Goal: Information Seeking & Learning: Learn about a topic

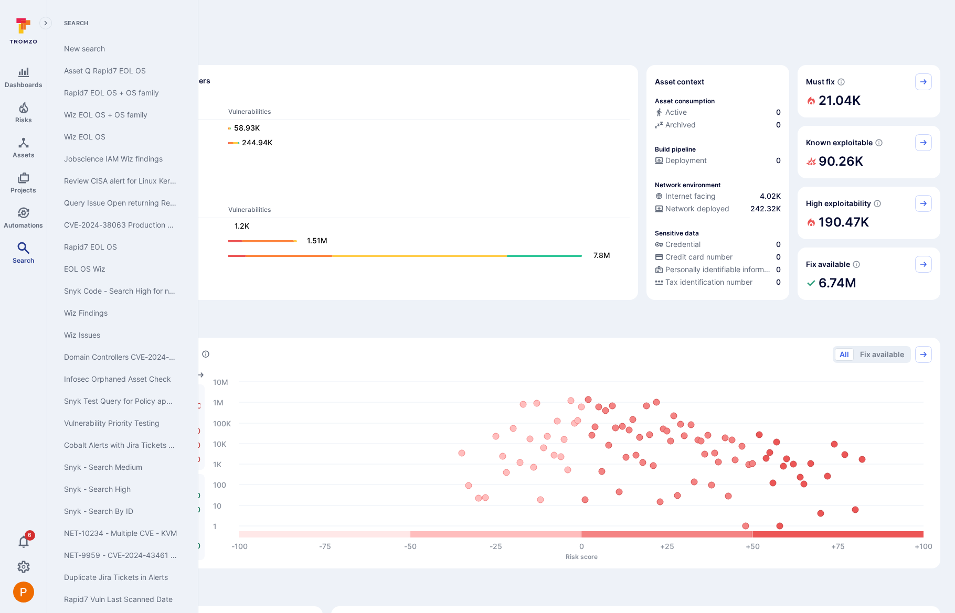
click at [26, 245] on icon "Search" at bounding box center [23, 248] width 13 height 13
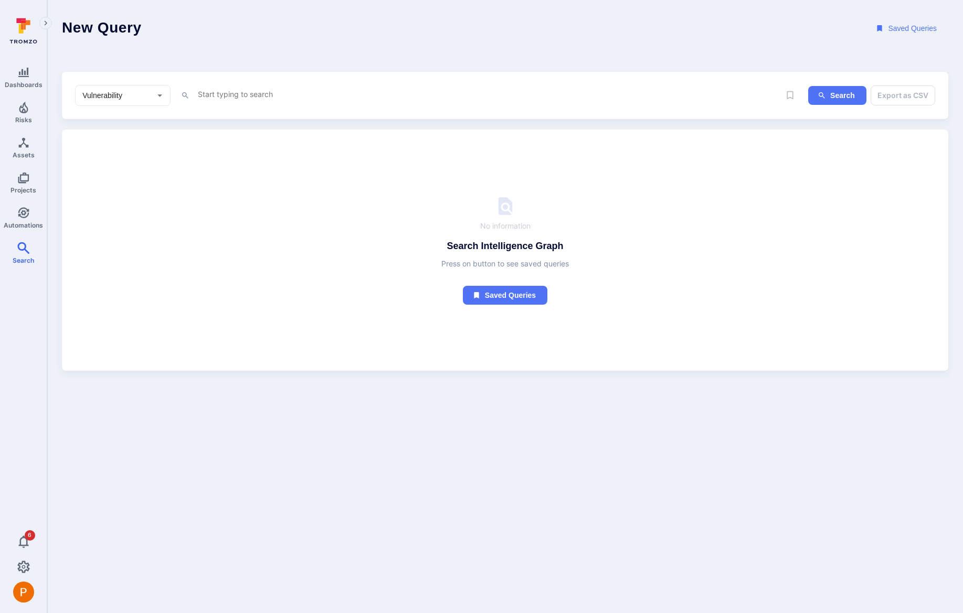
click at [227, 97] on textarea "Intelligence Graph search area" at bounding box center [480, 94] width 566 height 13
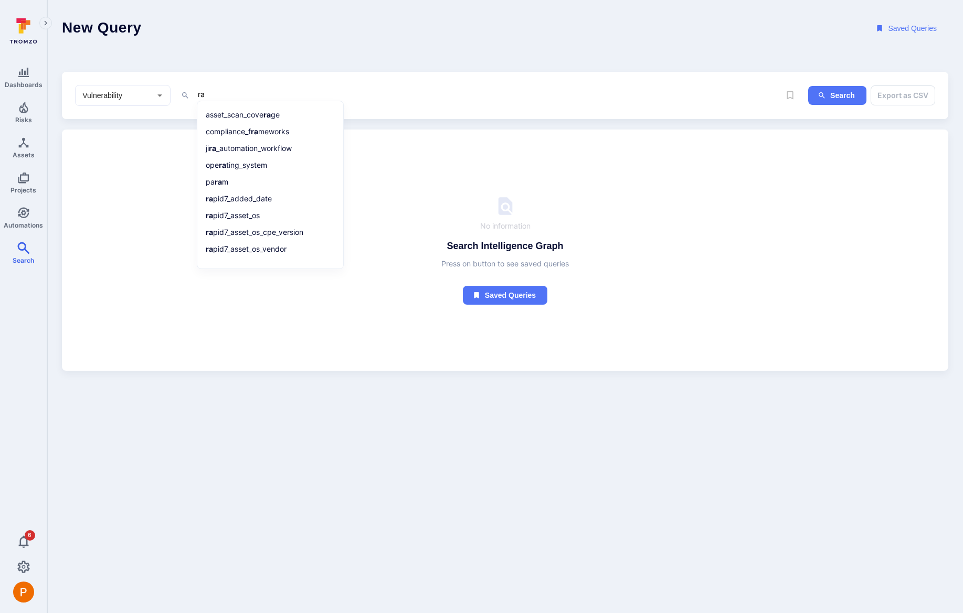
type textarea "r"
type textarea "t"
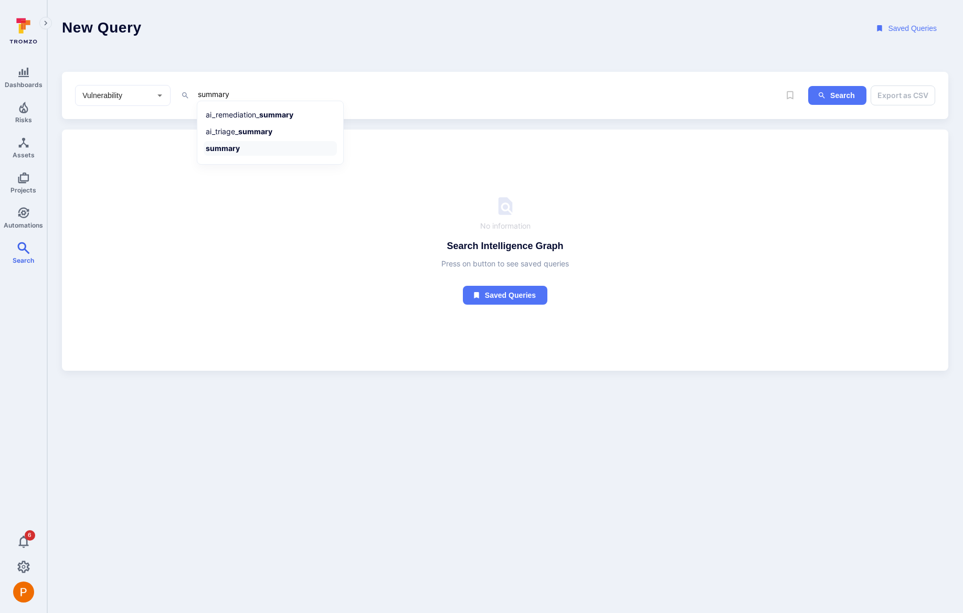
click at [248, 153] on li "summary" at bounding box center [270, 148] width 133 height 15
click at [246, 150] on li "~ contains" at bounding box center [270, 147] width 133 height 15
click at [232, 116] on li "=" at bounding box center [270, 113] width 133 height 15
click at [439, 94] on textarea "summary ~ "zlib" and status = "open"" at bounding box center [480, 94] width 566 height 13
click at [258, 164] on li "project _name" at bounding box center [270, 165] width 133 height 15
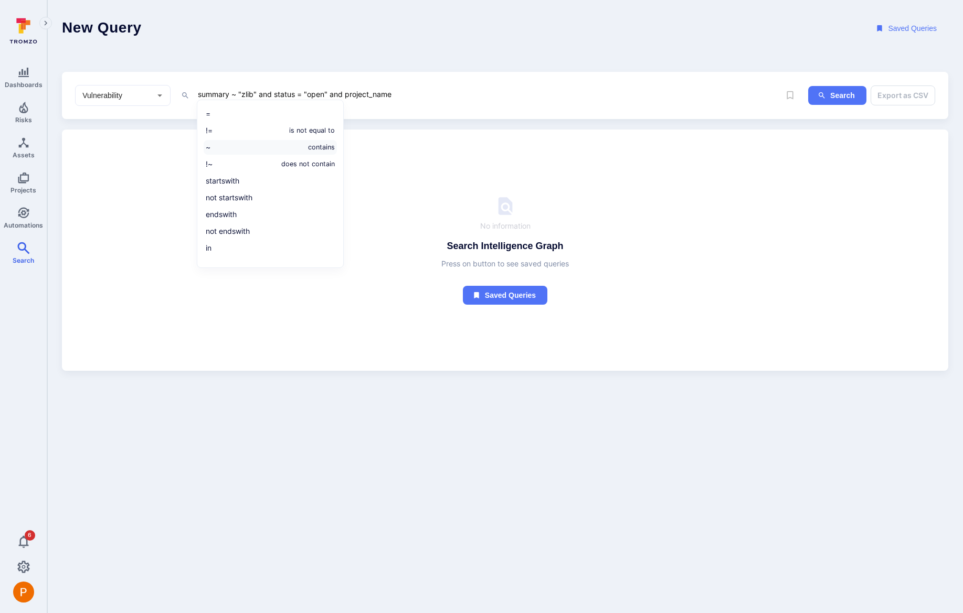
click at [257, 151] on li "~ contains" at bounding box center [270, 147] width 133 height 15
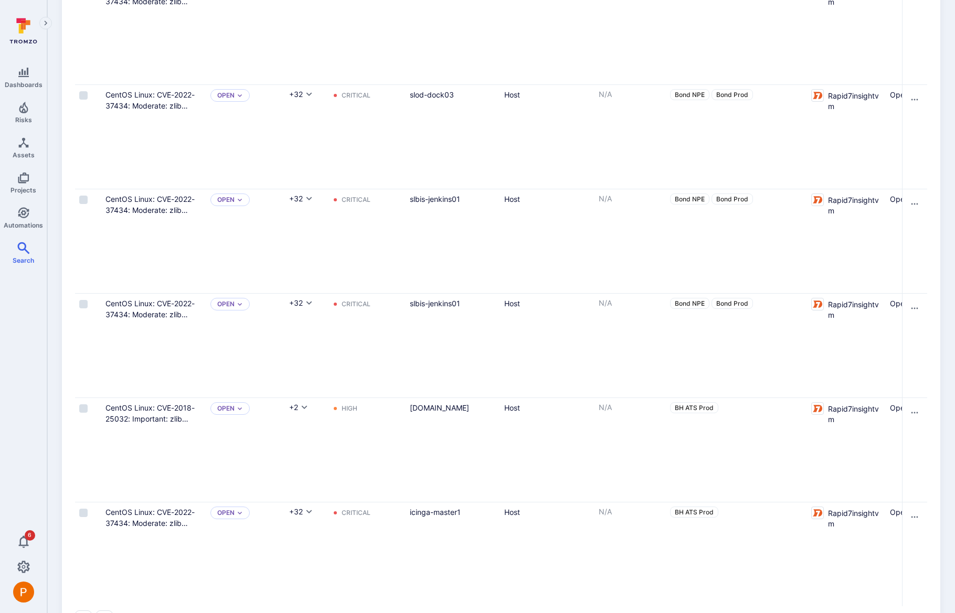
scroll to position [4847, 0]
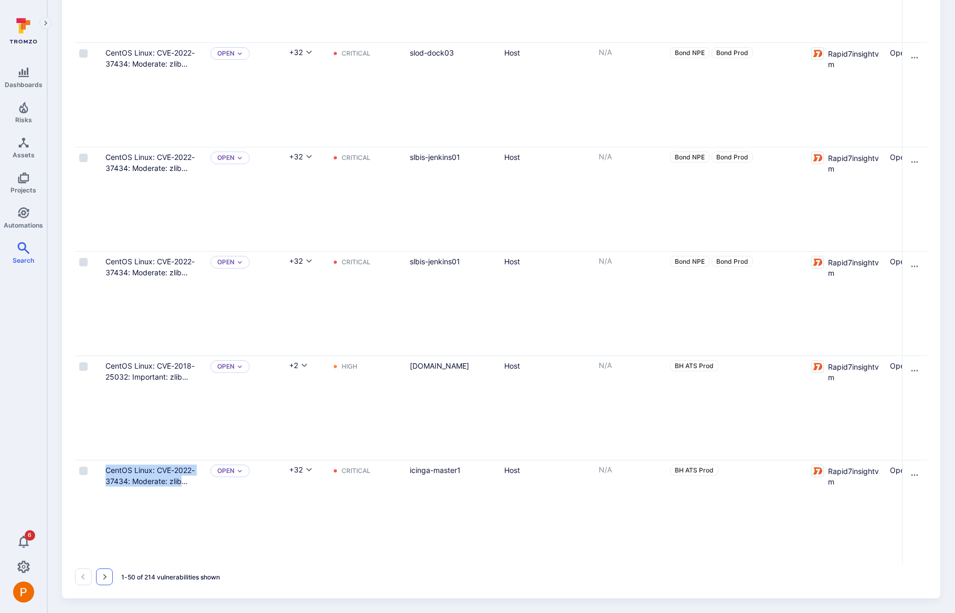
click at [108, 580] on icon "Go to the next page" at bounding box center [104, 577] width 8 height 8
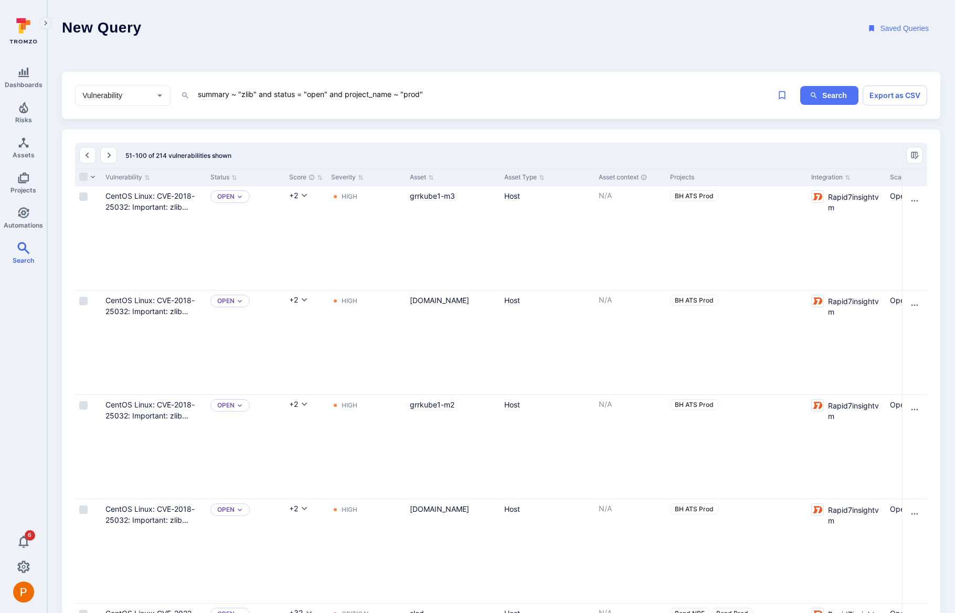
click at [452, 89] on textarea "summary ~ "zlib" and status = "open" and project_name ~ "prod"" at bounding box center [477, 94] width 560 height 13
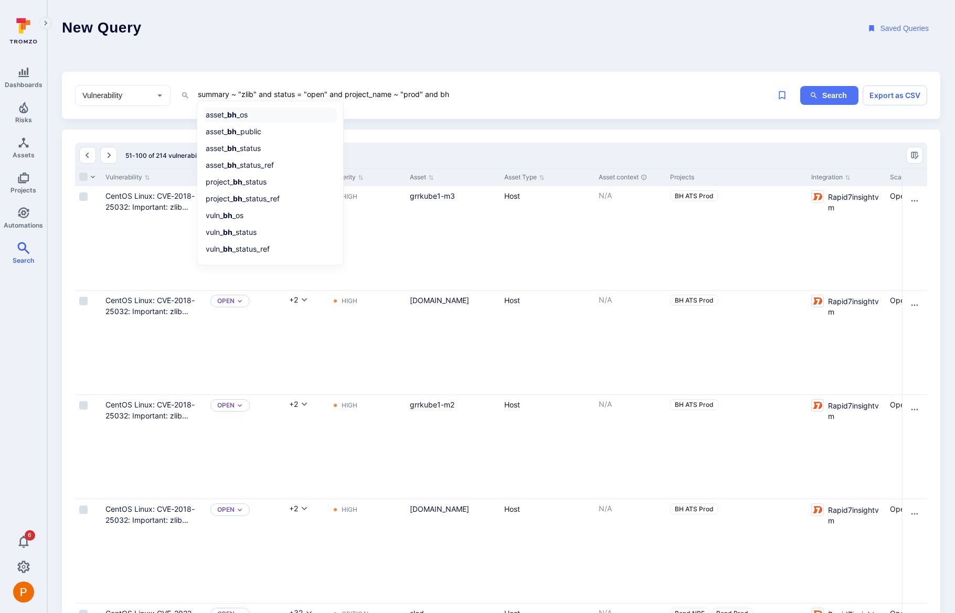
click at [251, 113] on li "asset_ bh _os" at bounding box center [270, 115] width 133 height 15
click at [253, 115] on li "=" at bounding box center [270, 113] width 133 height 15
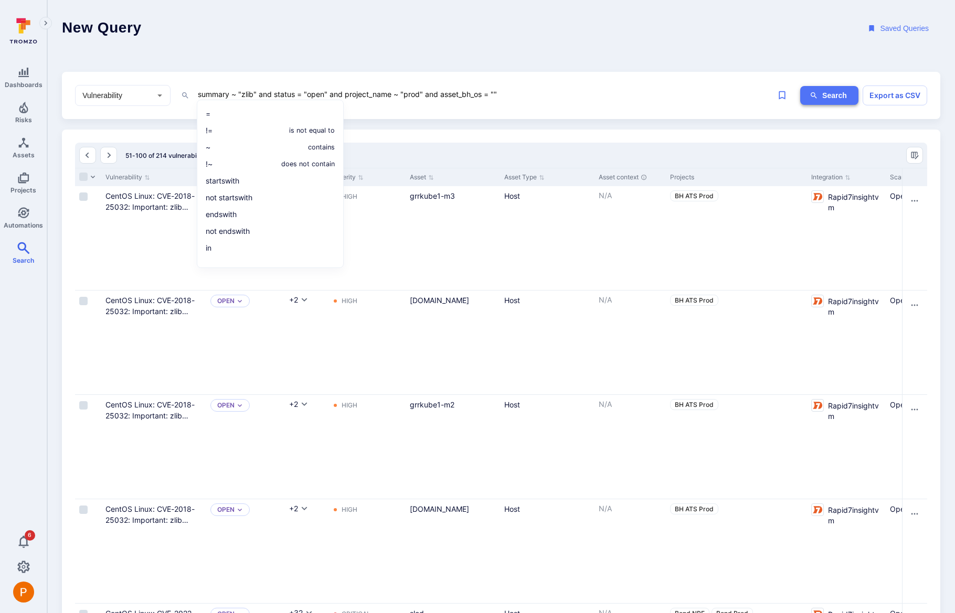
click at [837, 91] on button "Search" at bounding box center [829, 95] width 58 height 19
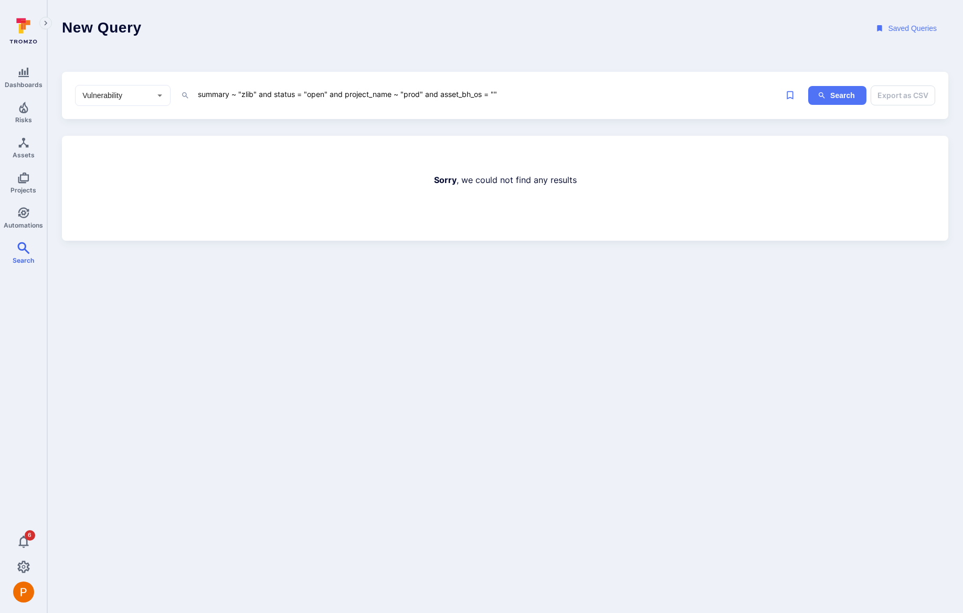
click at [485, 95] on textarea "summary ~ "zlib" and status = "open" and project_name ~ "prod" and asset_bh_os …" at bounding box center [480, 94] width 566 height 13
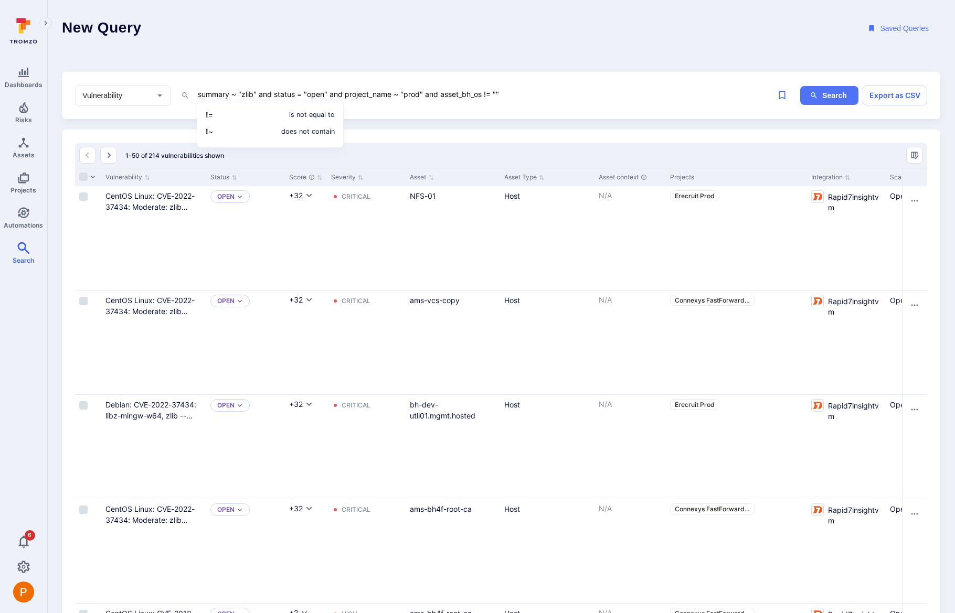
click at [489, 97] on textarea "summary ~ "zlib" and status = "open" and project_name ~ "prod" and asset_bh_os …" at bounding box center [477, 94] width 560 height 13
click at [832, 100] on button "Search" at bounding box center [829, 95] width 58 height 19
drag, startPoint x: 424, startPoint y: 93, endPoint x: 502, endPoint y: 93, distance: 78.2
click at [502, 93] on textarea "summary ~ "zlib" and status = "open" and project_name ~ "prod" and asset_bh_os …" at bounding box center [477, 94] width 560 height 13
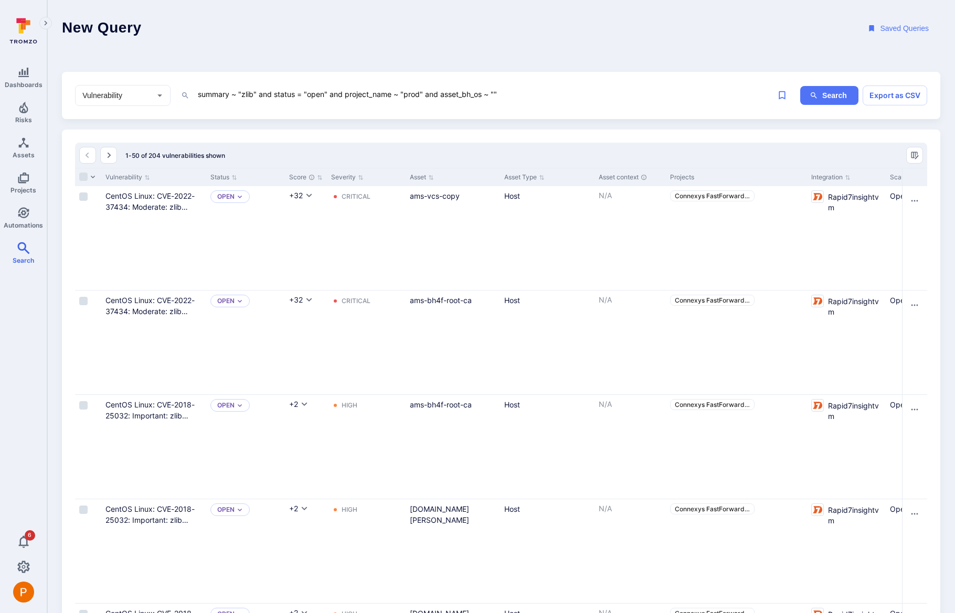
click at [502, 93] on textarea "summary ~ "zlib" and status = "open" and project_name ~ "prod" and asset_bh_os …" at bounding box center [477, 94] width 560 height 13
click at [484, 97] on textarea "summary ~ "zlib" and status = "open" and project_name ~ "prod" and asset_bh_os …" at bounding box center [477, 94] width 560 height 13
click at [819, 103] on button "Search" at bounding box center [829, 95] width 58 height 19
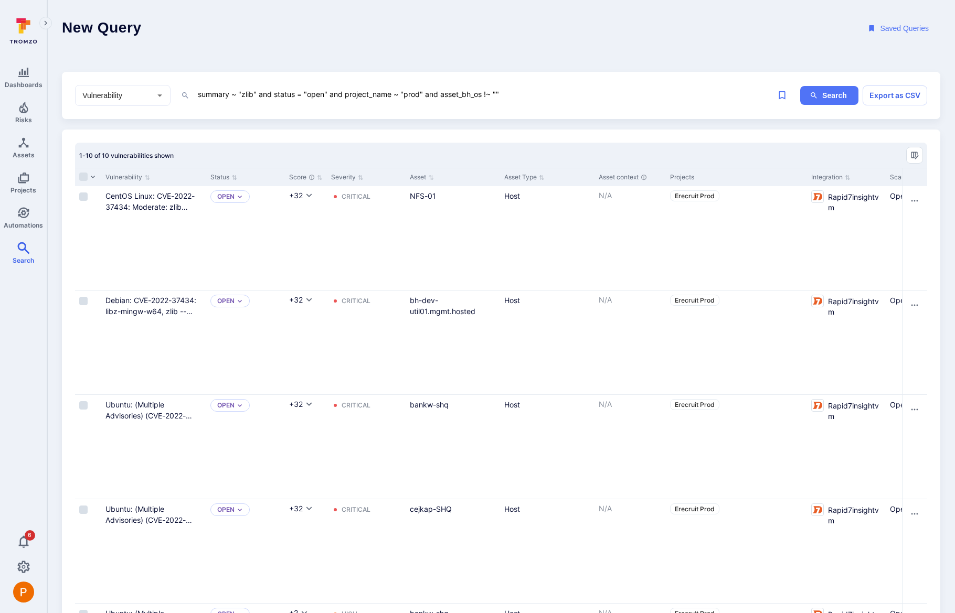
drag, startPoint x: 254, startPoint y: 97, endPoint x: 242, endPoint y: 96, distance: 11.6
click at [242, 96] on textarea "summary ~ "zlib" and status = "open" and project_name ~ "prod" and asset_bh_os …" at bounding box center [477, 94] width 560 height 13
type textarea "summary ~ "notepad" and status = "open" and project_name ~ "prod" and asset_bh_…"
click at [829, 90] on button "Search" at bounding box center [829, 95] width 58 height 19
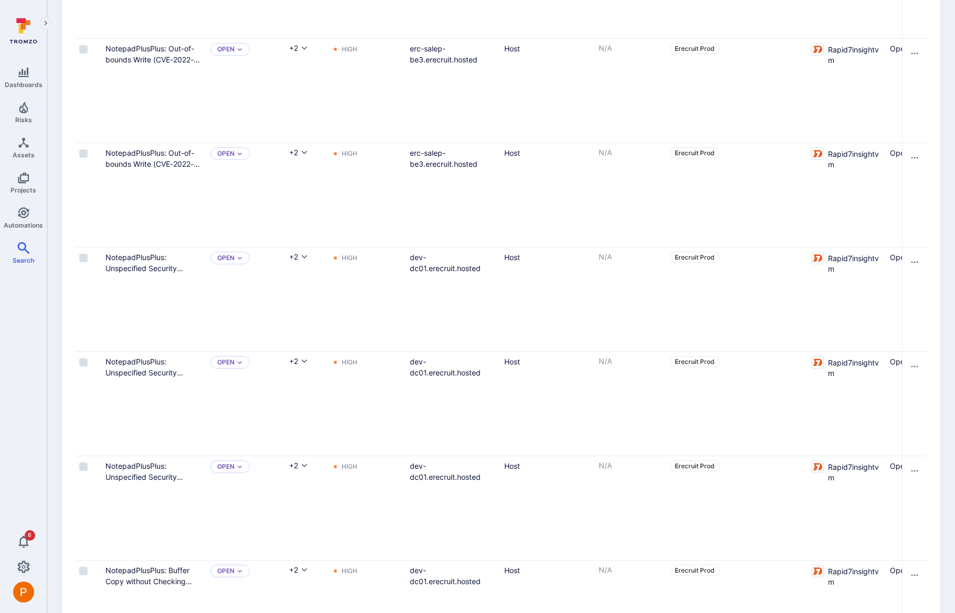
scroll to position [4847, 0]
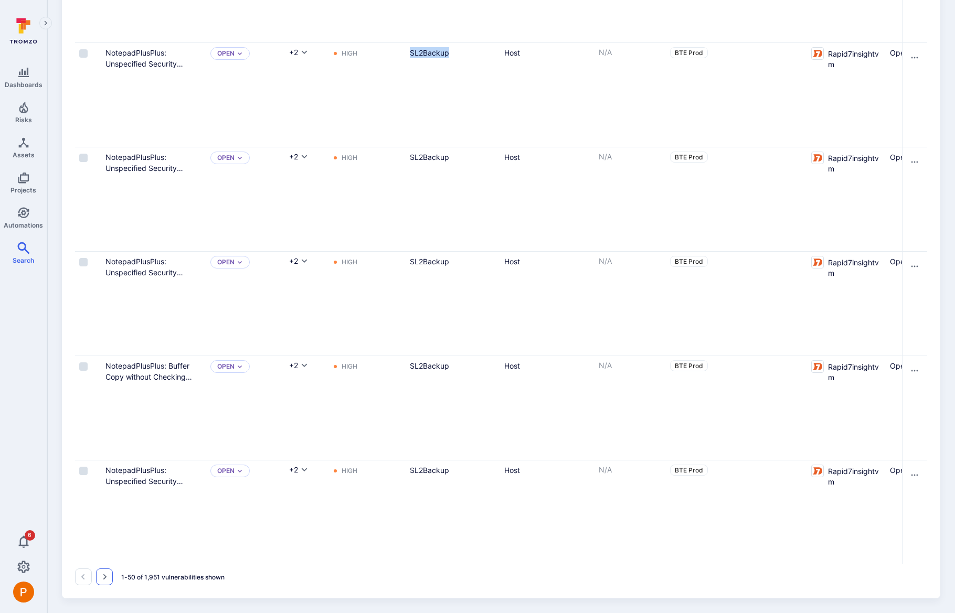
click at [106, 579] on icon "Go to the next page" at bounding box center [104, 577] width 8 height 8
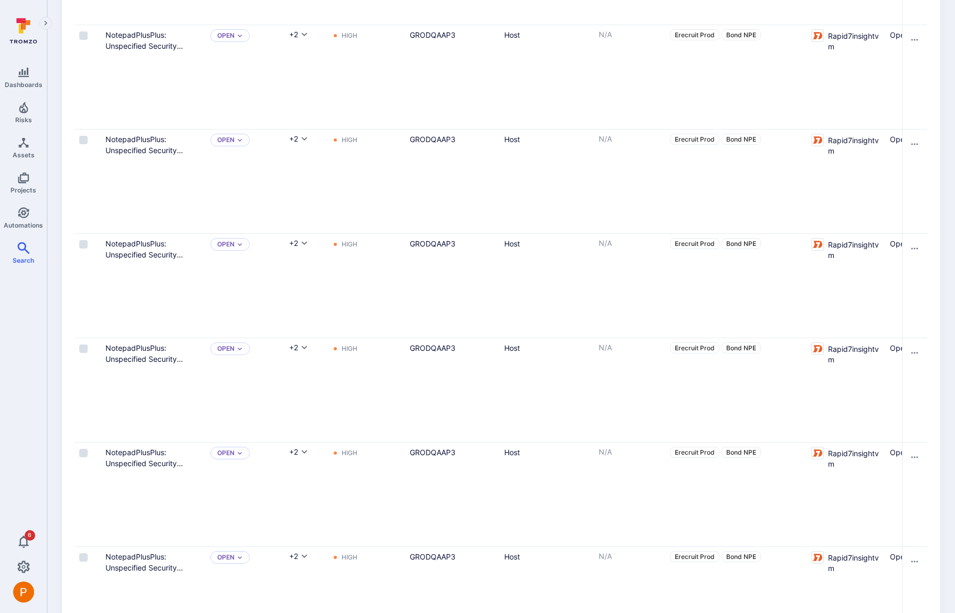
scroll to position [4847, 0]
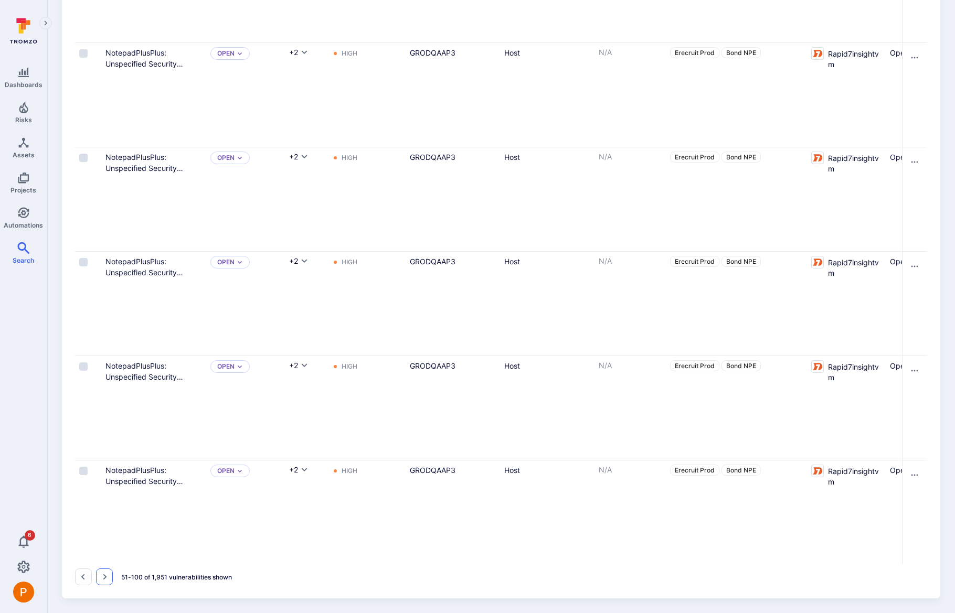
click at [104, 579] on icon "Go to the next page" at bounding box center [104, 577] width 8 height 8
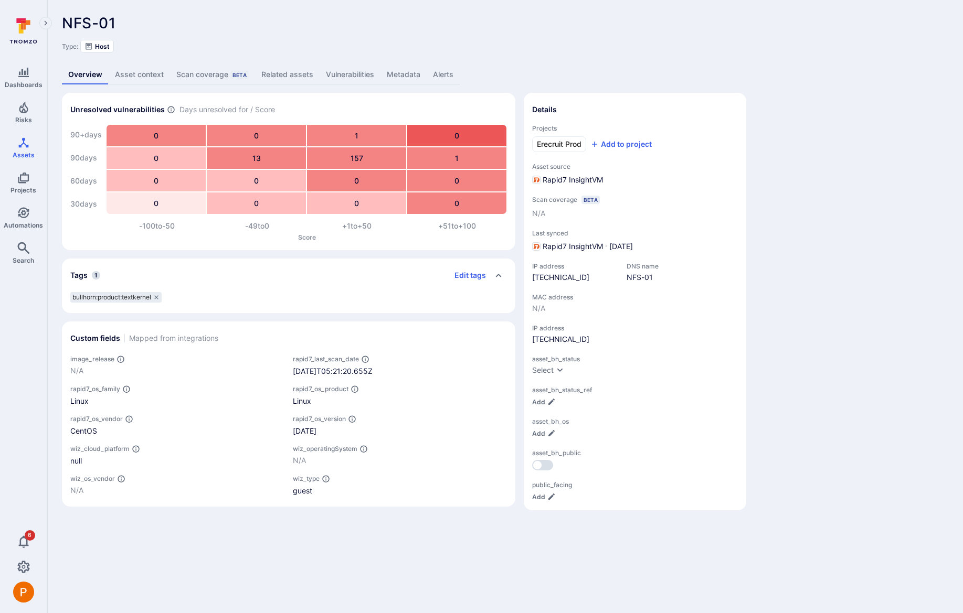
click at [353, 75] on link "Vulnerabilities" at bounding box center [349, 74] width 61 height 19
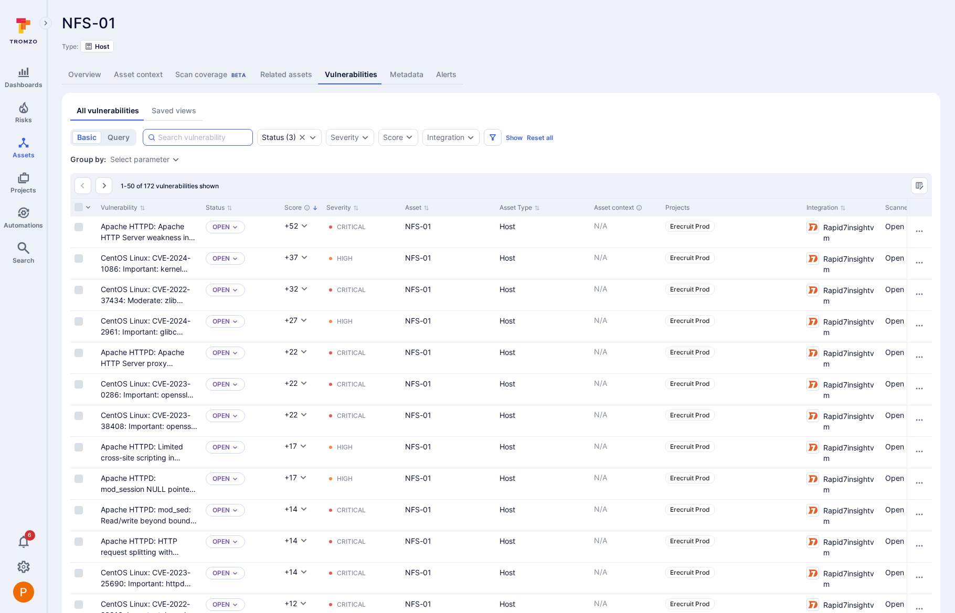
click at [199, 140] on input at bounding box center [203, 137] width 90 height 10
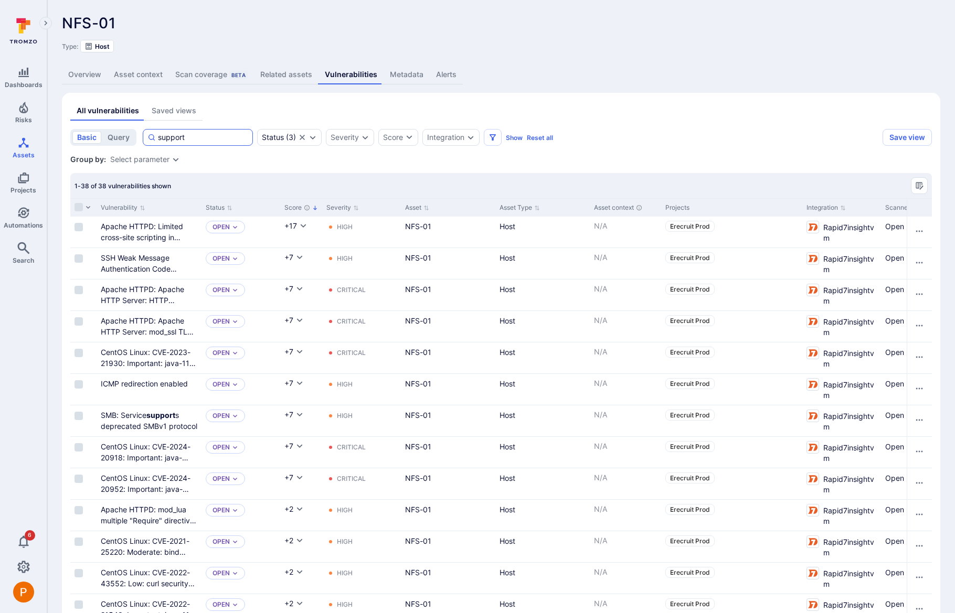
drag, startPoint x: 192, startPoint y: 138, endPoint x: 147, endPoint y: 136, distance: 45.2
click at [147, 136] on div "support" at bounding box center [198, 137] width 110 height 17
drag, startPoint x: 175, startPoint y: 136, endPoint x: 158, endPoint y: 131, distance: 17.6
click at [158, 131] on div "end" at bounding box center [198, 137] width 110 height 17
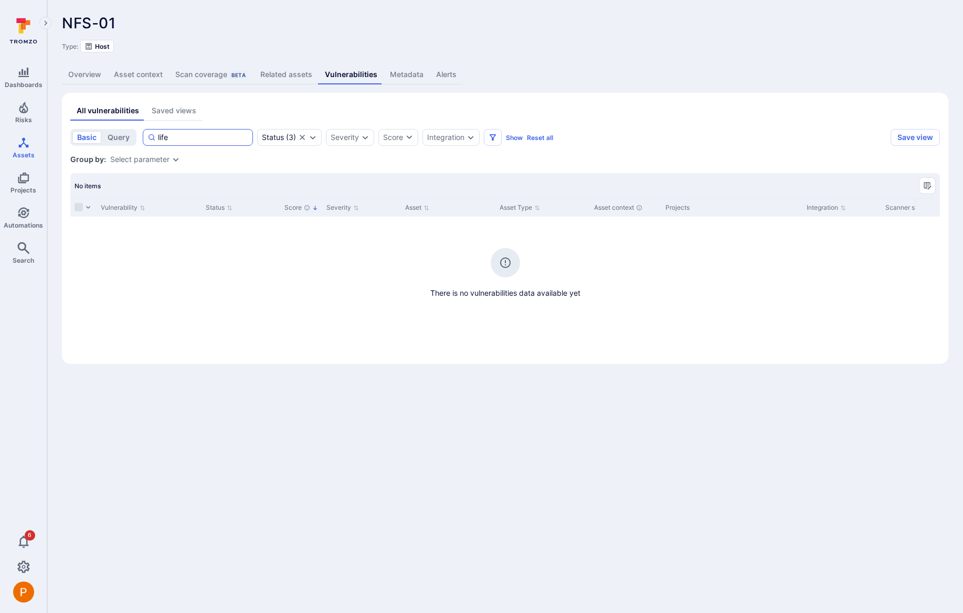
drag, startPoint x: 173, startPoint y: 138, endPoint x: 148, endPoint y: 137, distance: 25.2
click at [148, 137] on div "life" at bounding box center [198, 137] width 110 height 17
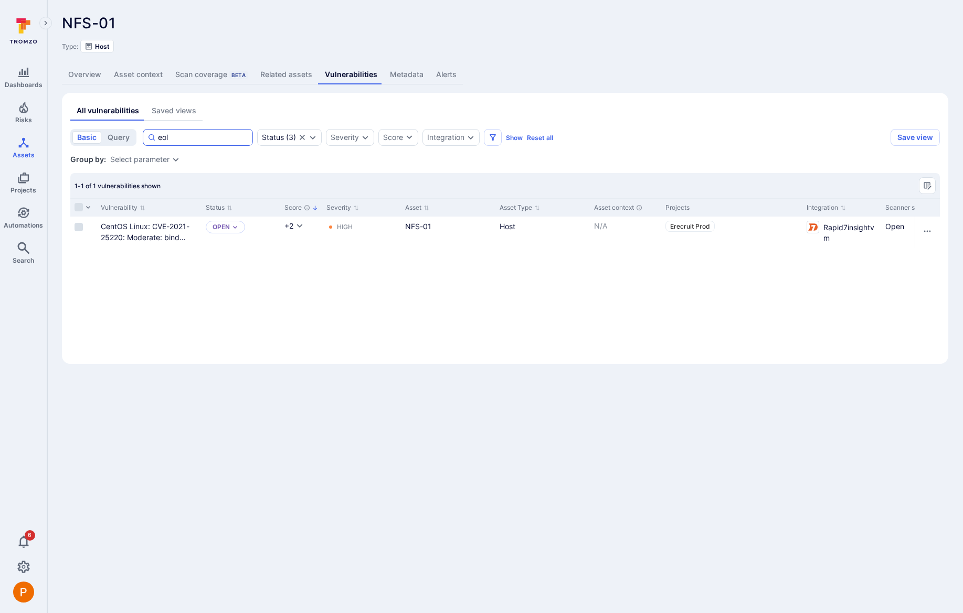
drag, startPoint x: 176, startPoint y: 135, endPoint x: 149, endPoint y: 132, distance: 26.9
click at [149, 132] on div "eol" at bounding box center [198, 137] width 110 height 17
drag, startPoint x: 183, startPoint y: 139, endPoint x: 150, endPoint y: 130, distance: 34.2
click at [150, 130] on div "eol" at bounding box center [198, 137] width 110 height 17
click at [158, 132] on input "eol" at bounding box center [203, 137] width 90 height 10
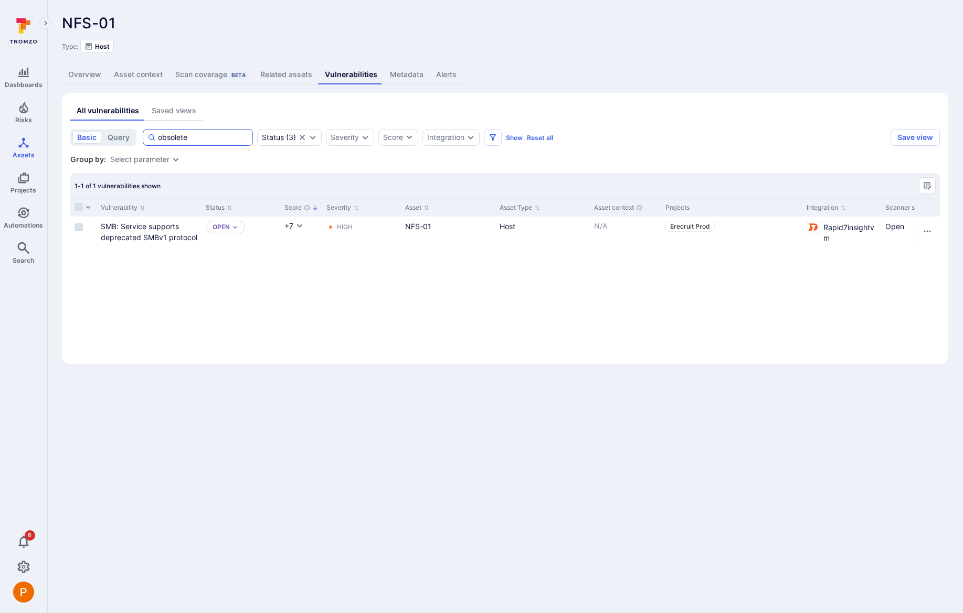
drag, startPoint x: 194, startPoint y: 142, endPoint x: 148, endPoint y: 137, distance: 45.4
click at [148, 137] on div "obsolete" at bounding box center [198, 137] width 110 height 17
paste input "CentOS Linux Obsolete Version"
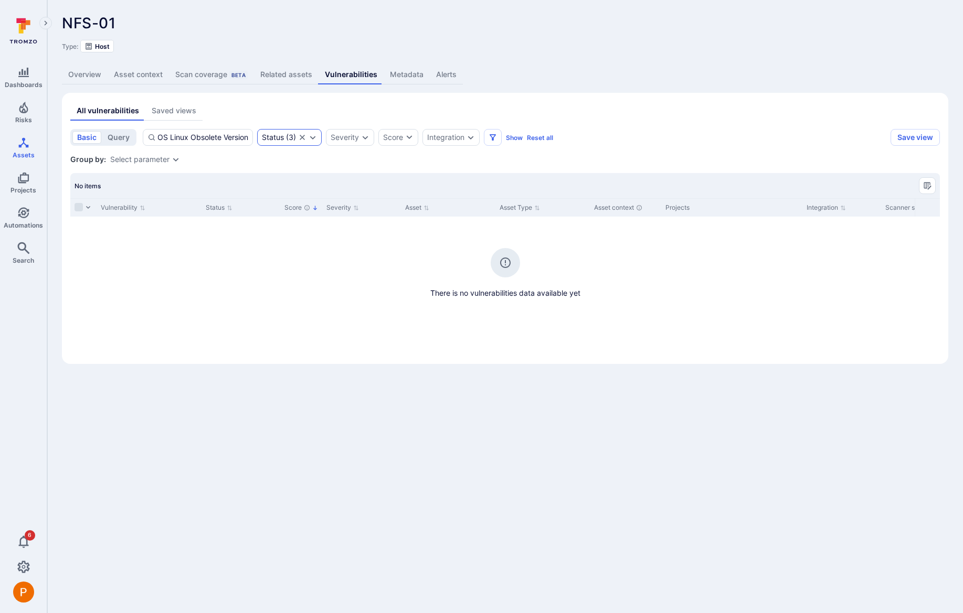
type input "CentOS Linux Obsolete Version"
click at [313, 140] on icon "Expand dropdown" at bounding box center [312, 137] width 8 height 8
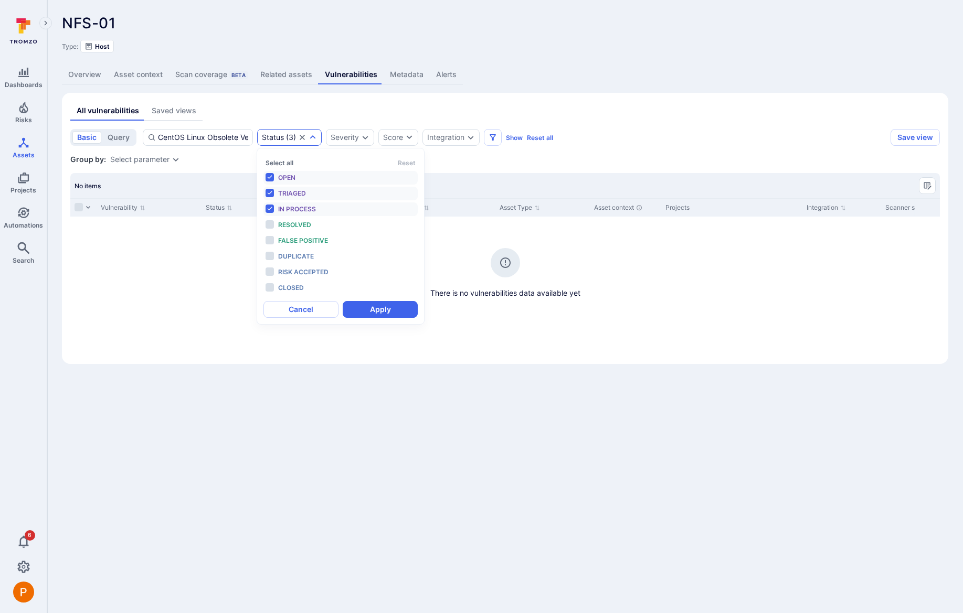
scroll to position [8, 0]
click at [293, 226] on span "Resolved" at bounding box center [294, 225] width 33 height 8
click at [291, 242] on span "False positive" at bounding box center [303, 241] width 50 height 8
click at [287, 250] on li "Duplicate" at bounding box center [340, 257] width 154 height 14
click at [284, 264] on ul "Open Triaged In process Resolved False positive Duplicate Risk accepted Closed" at bounding box center [340, 233] width 154 height 124
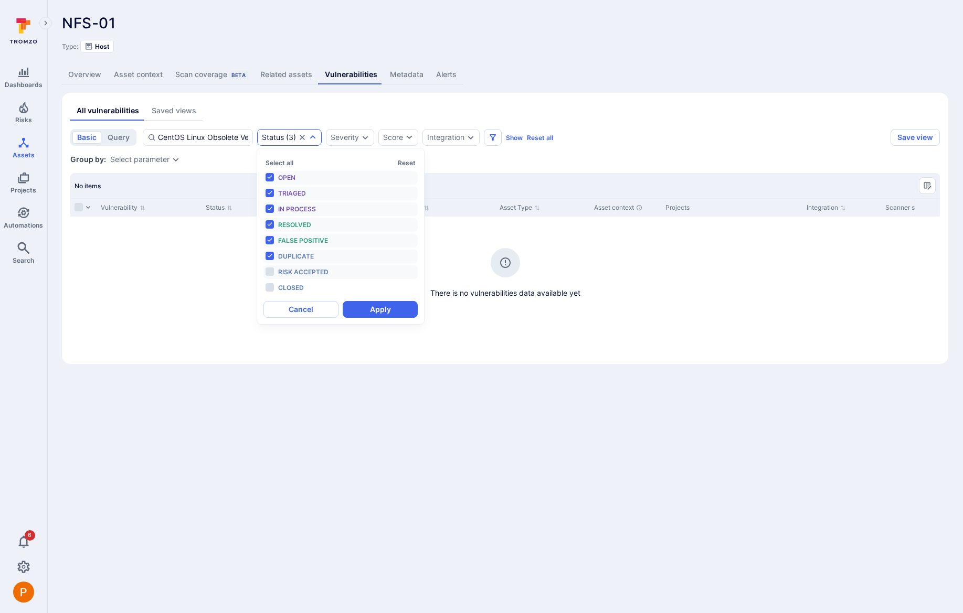
click at [281, 272] on span "Risk accepted" at bounding box center [303, 272] width 50 height 8
click at [283, 287] on span "Closed" at bounding box center [291, 288] width 26 height 8
click at [358, 314] on button "Apply" at bounding box center [380, 309] width 75 height 17
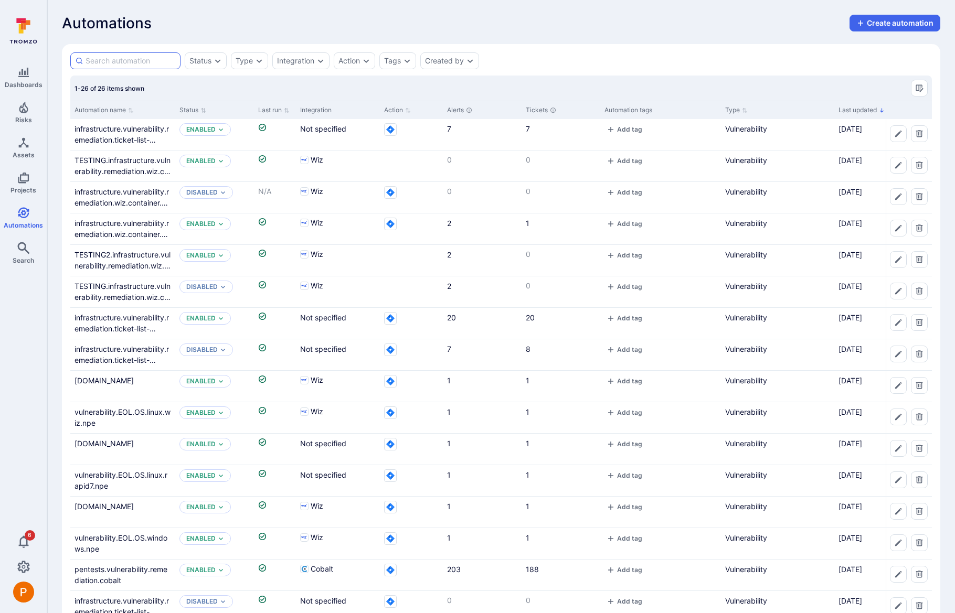
click at [116, 61] on input at bounding box center [131, 61] width 90 height 10
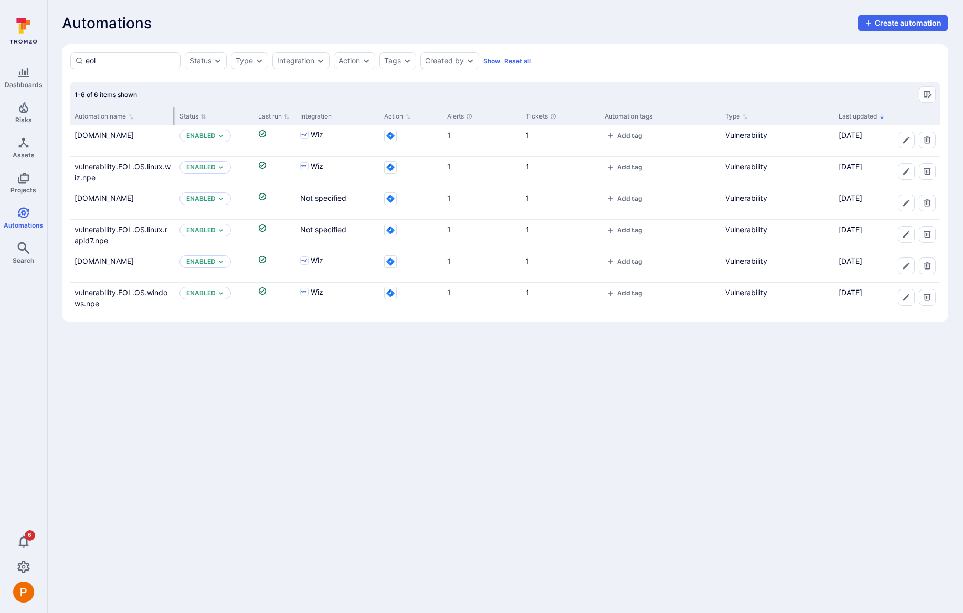
type input "eol"
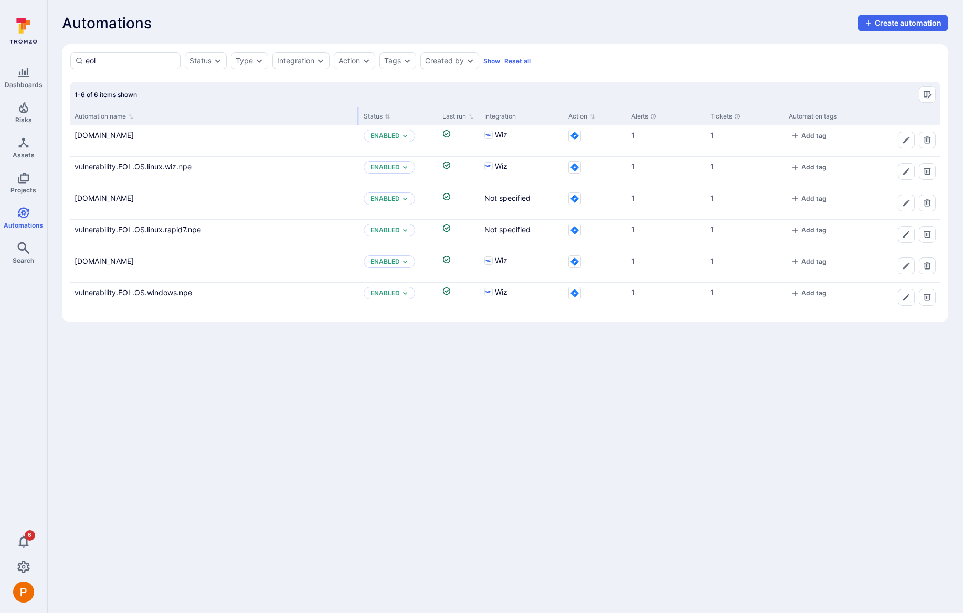
drag, startPoint x: 173, startPoint y: 121, endPoint x: 357, endPoint y: 113, distance: 184.3
click at [357, 113] on div at bounding box center [358, 117] width 2 height 18
click at [134, 199] on link "vulnerability.EOL.OS.linux.rapid7.prod" at bounding box center [103, 198] width 59 height 9
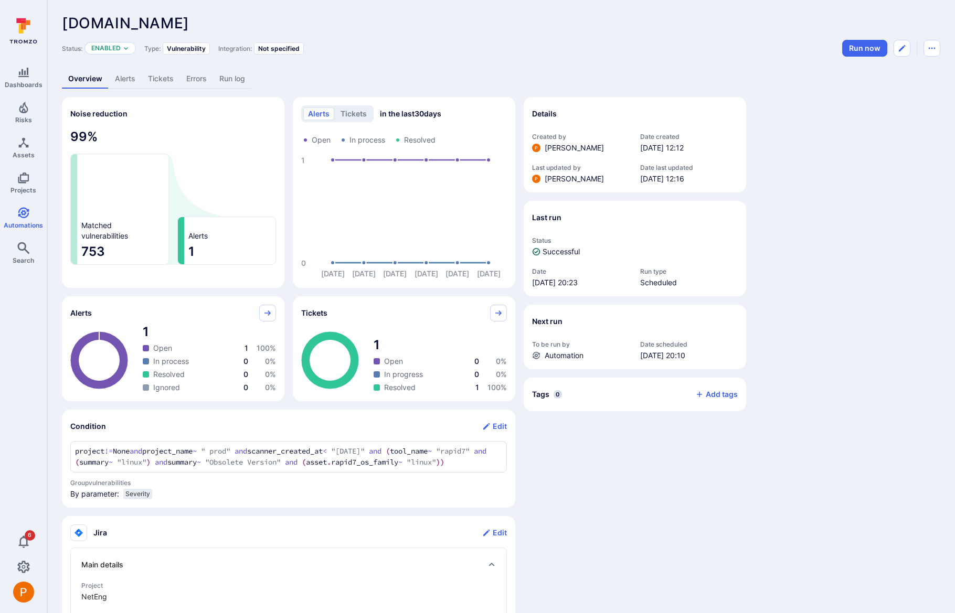
click at [132, 82] on link "Alerts" at bounding box center [125, 78] width 33 height 19
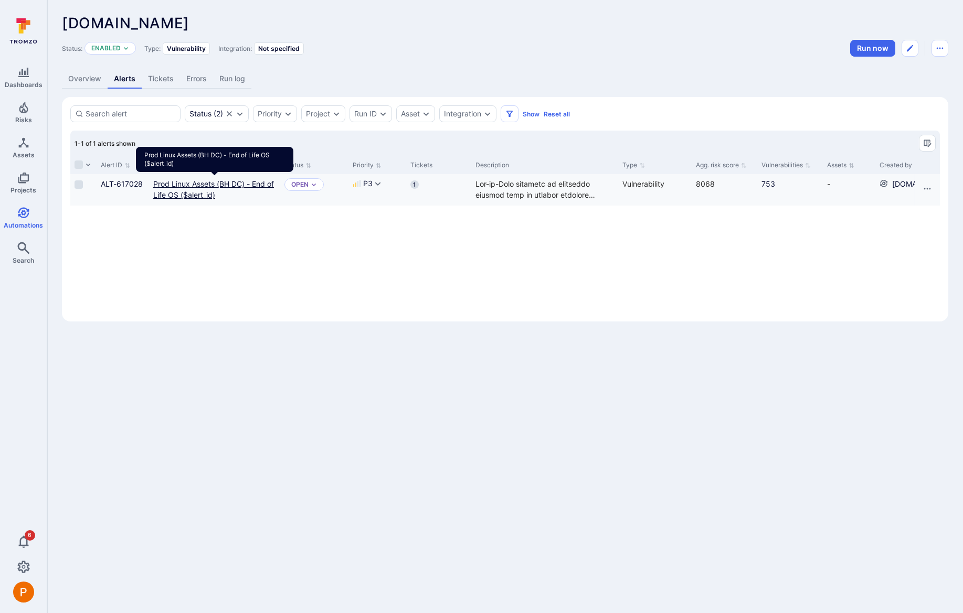
click at [197, 186] on link "Prod Linux Assets (BH DC) - End of Life OS ($alert_id)" at bounding box center [213, 189] width 121 height 20
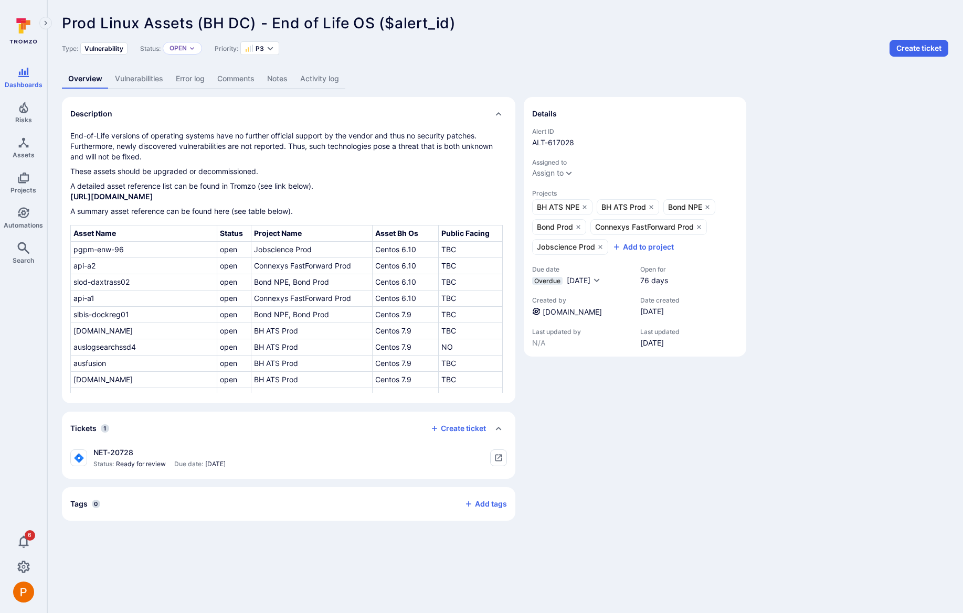
click at [157, 79] on link "Vulnerabilities" at bounding box center [139, 78] width 61 height 19
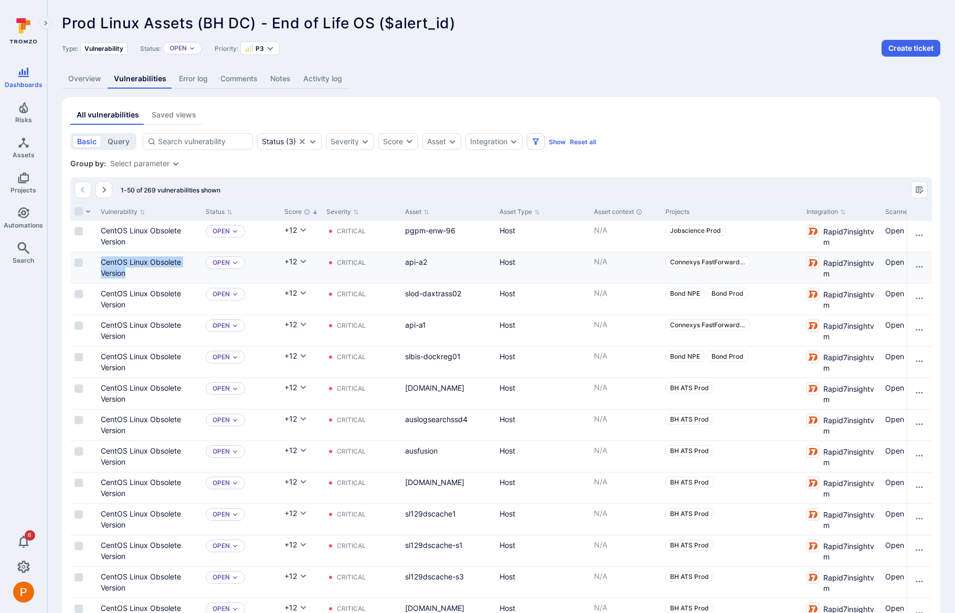
drag, startPoint x: 95, startPoint y: 257, endPoint x: 128, endPoint y: 274, distance: 37.1
copy link "CentOS Linux Obsolete Version"
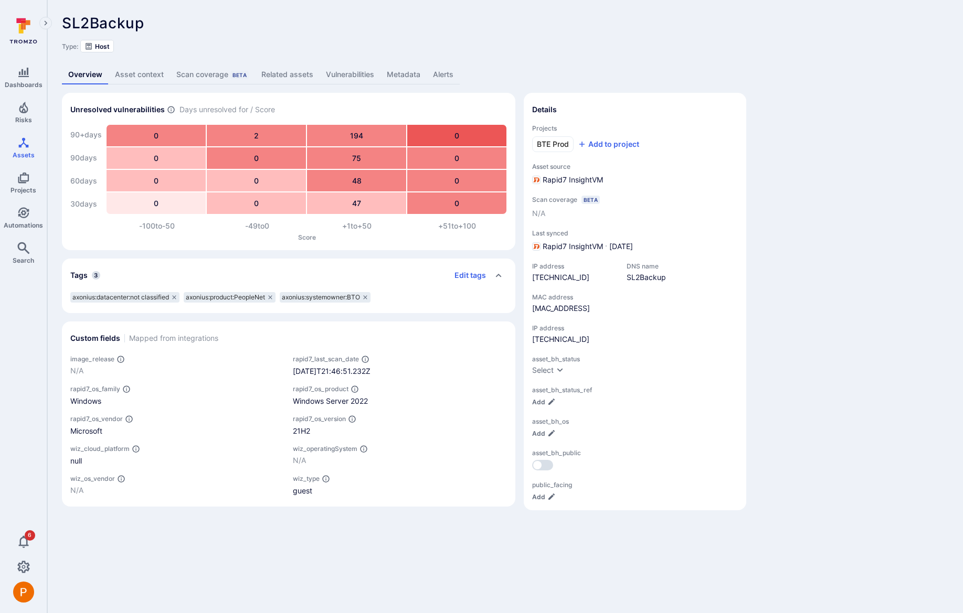
click at [352, 73] on link "Vulnerabilities" at bounding box center [349, 74] width 61 height 19
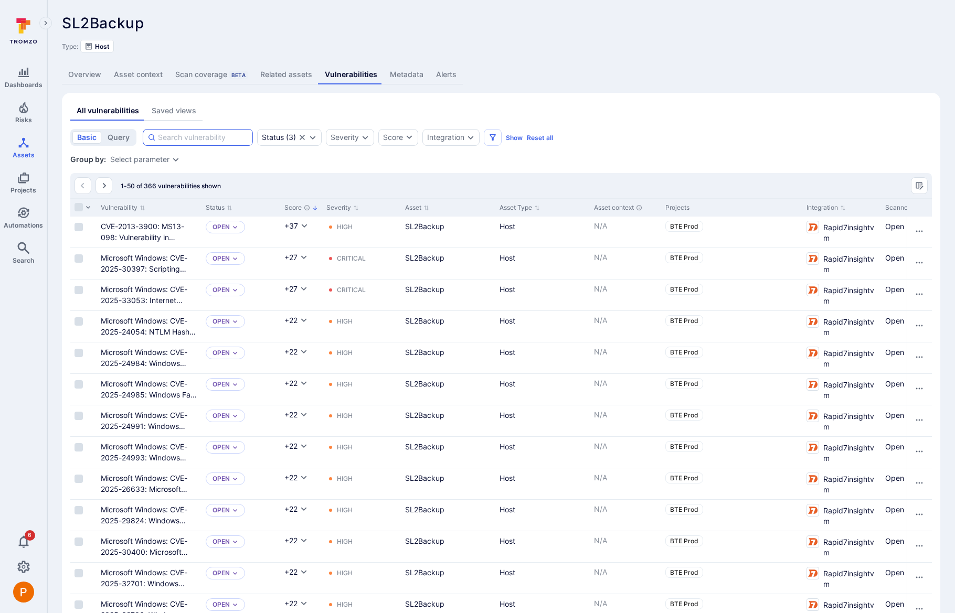
click at [206, 137] on input at bounding box center [203, 137] width 90 height 10
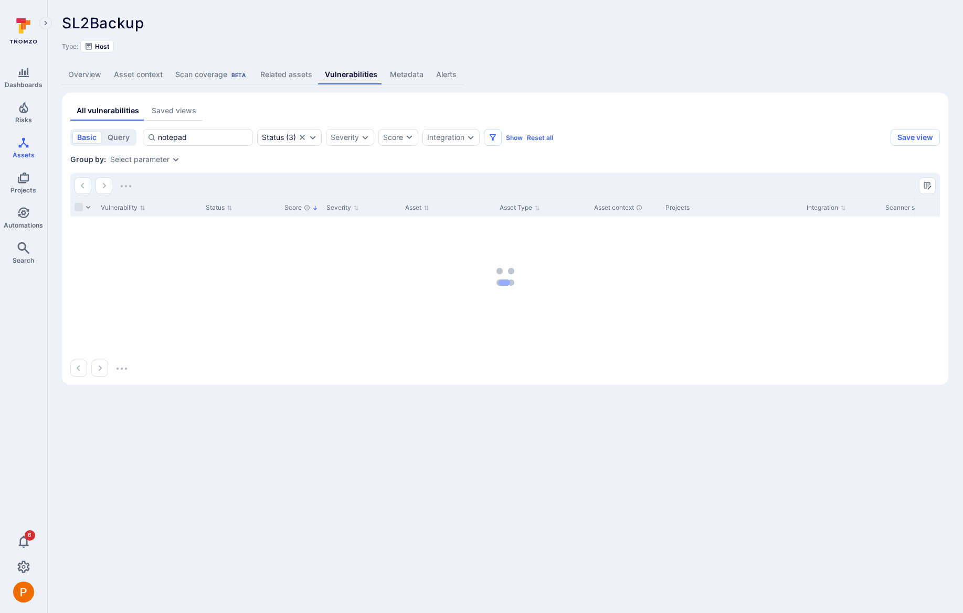
type input "notepad"
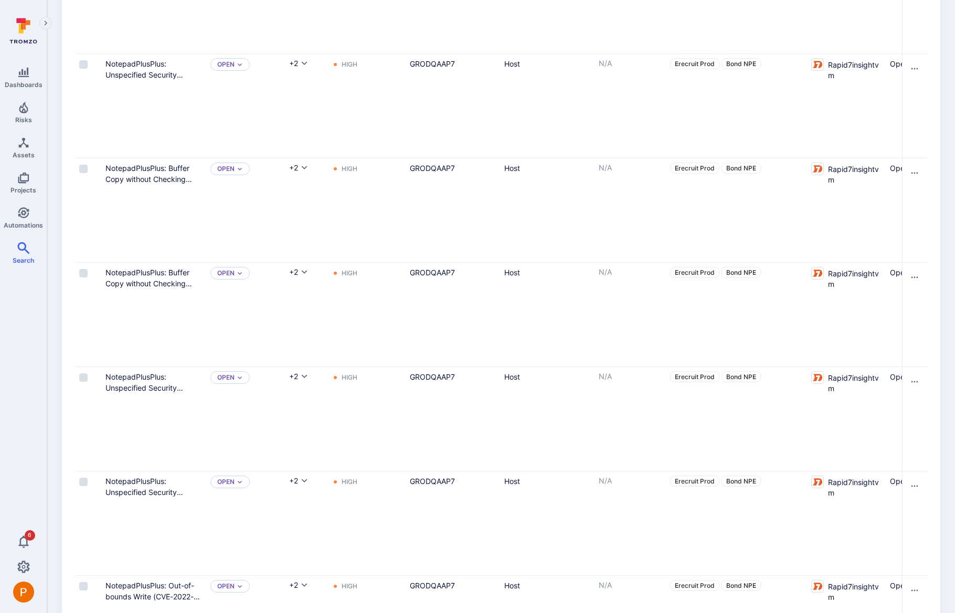
scroll to position [4847, 0]
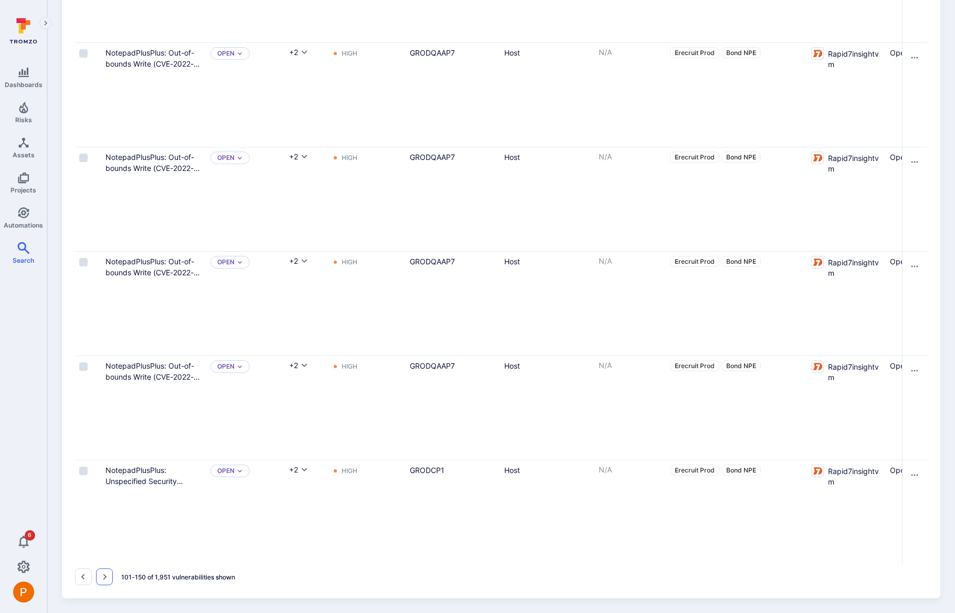
click at [104, 579] on icon "Go to the next page" at bounding box center [105, 577] width 4 height 6
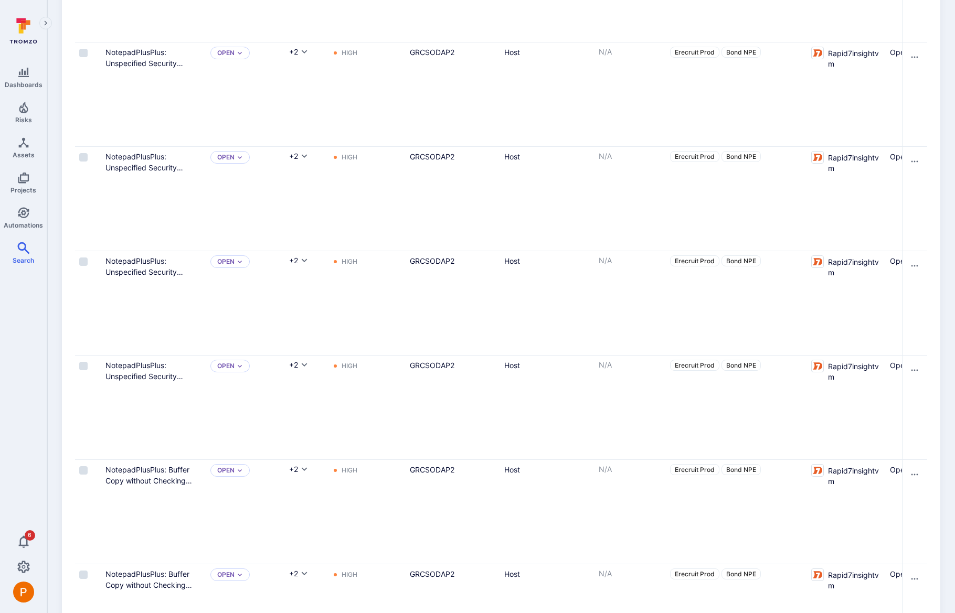
scroll to position [4847, 0]
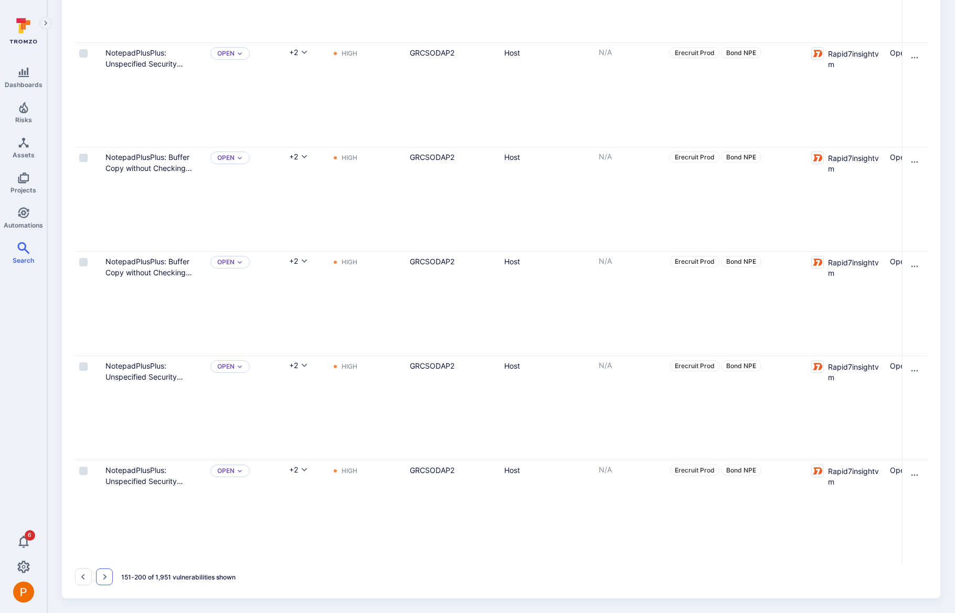
click at [103, 581] on button "Go to the next page" at bounding box center [104, 577] width 17 height 17
